Goal: Task Accomplishment & Management: Use online tool/utility

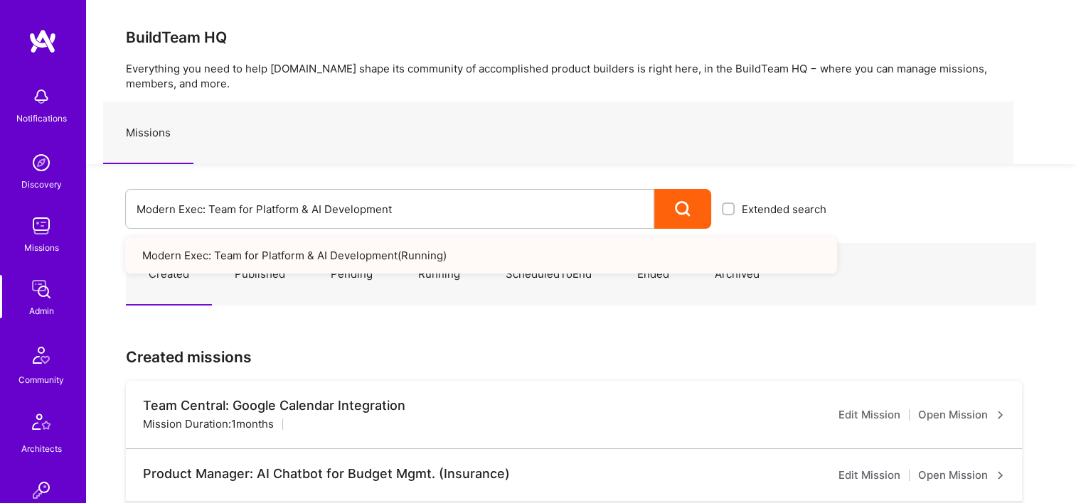
drag, startPoint x: 495, startPoint y: 154, endPoint x: 489, endPoint y: 163, distance: 10.9
click at [495, 154] on div "Missions" at bounding box center [558, 133] width 910 height 63
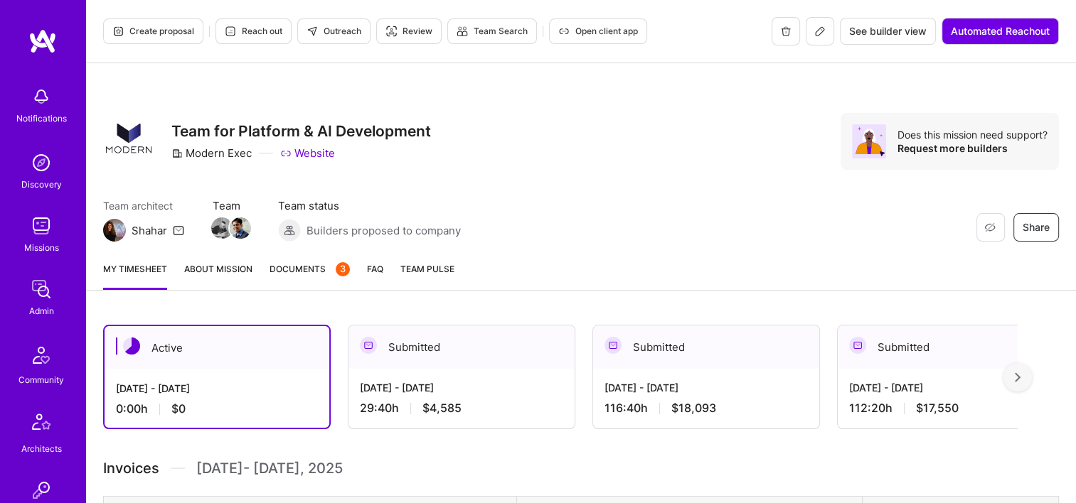
click at [315, 268] on span "Documents 3" at bounding box center [310, 269] width 80 height 15
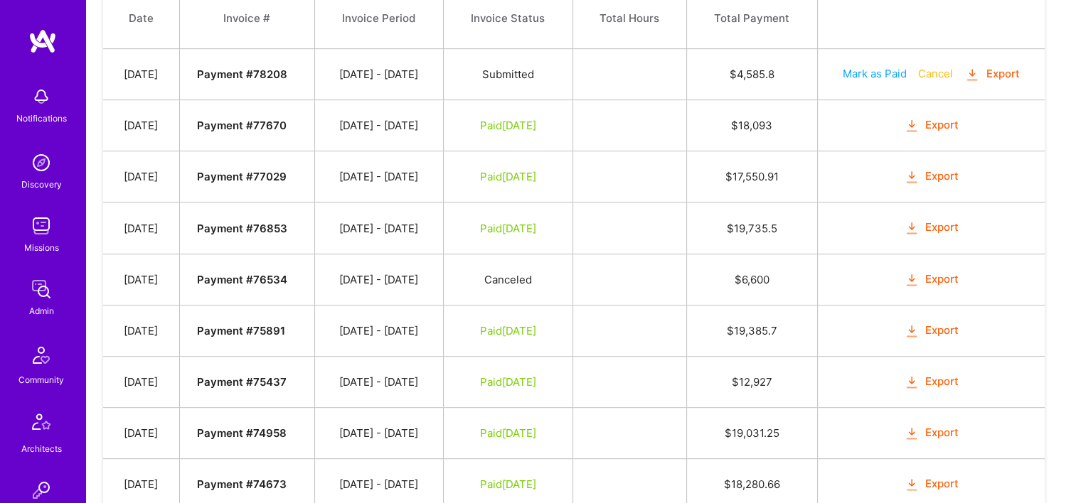
scroll to position [498, 0]
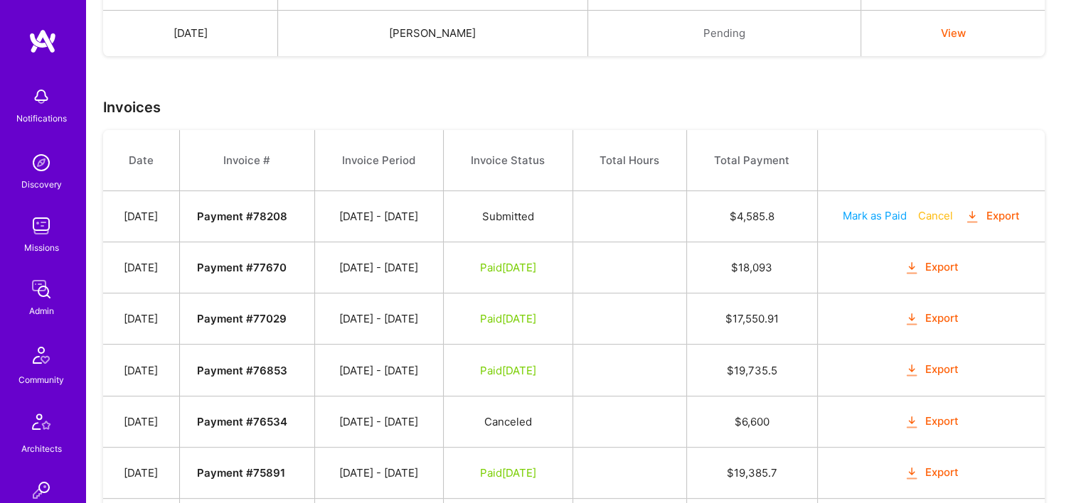
click at [1001, 211] on button "Export" at bounding box center [991, 216] width 55 height 16
